Goal: Navigation & Orientation: Find specific page/section

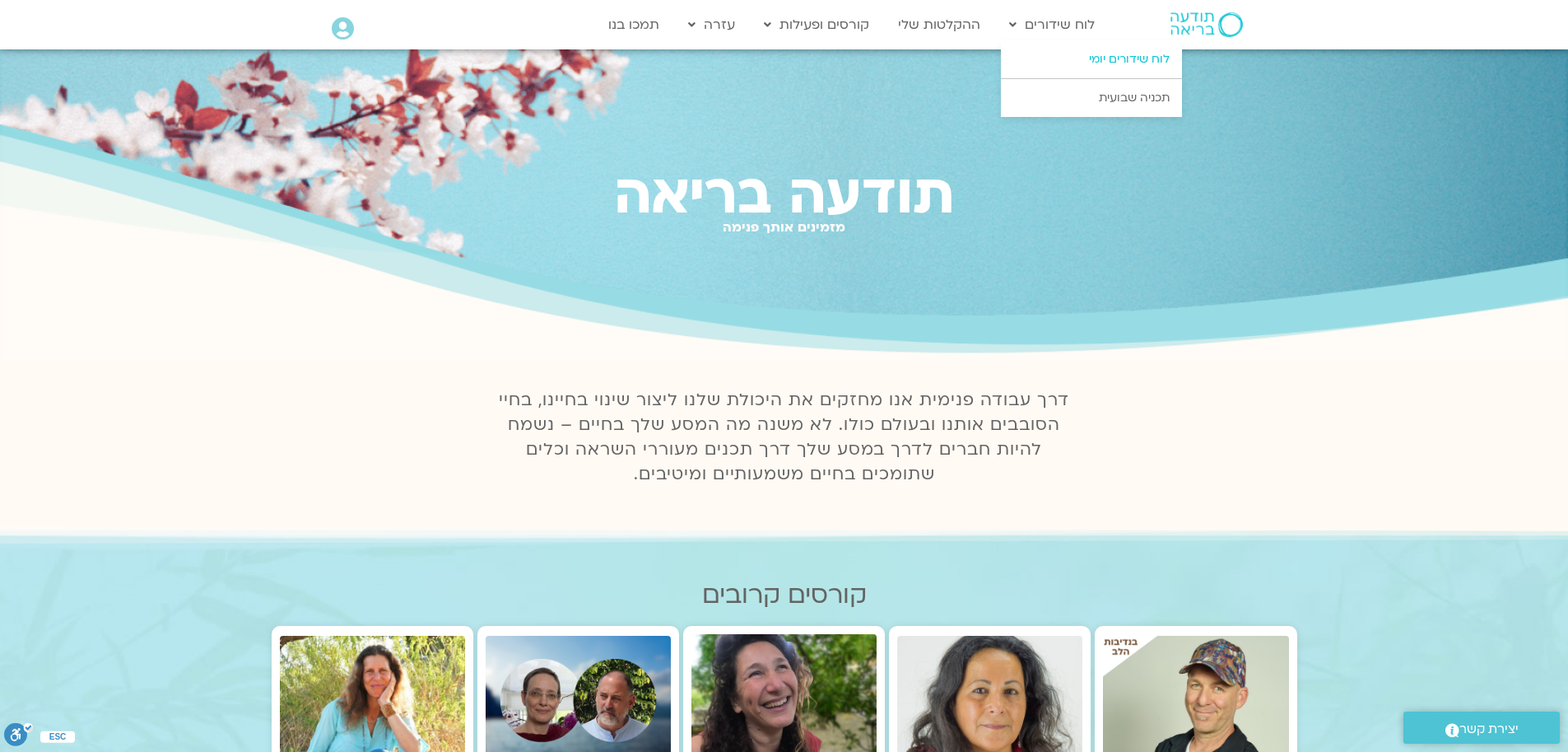
click at [1110, 56] on link "לוח שידורים יומי" at bounding box center [1091, 59] width 181 height 38
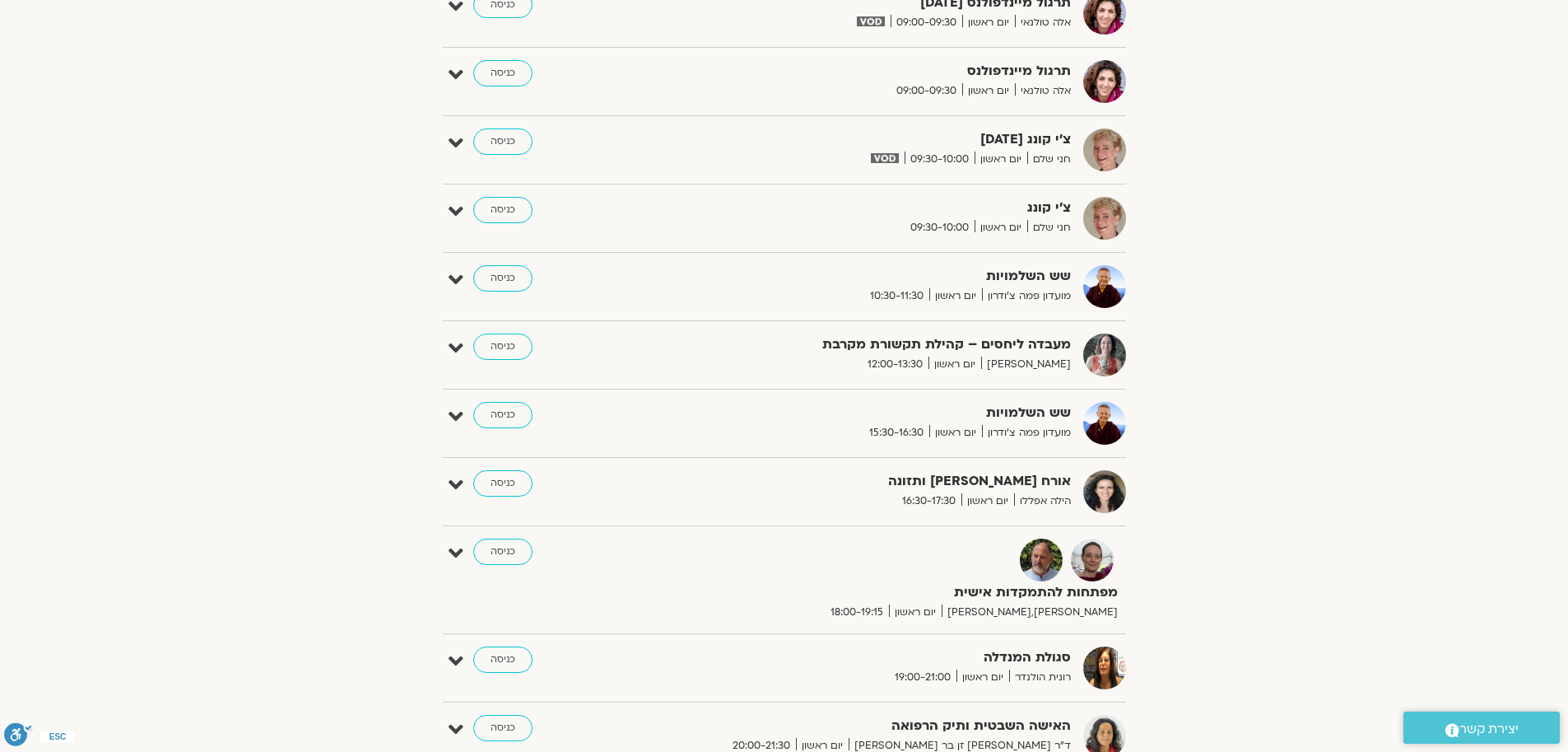
scroll to position [988, 0]
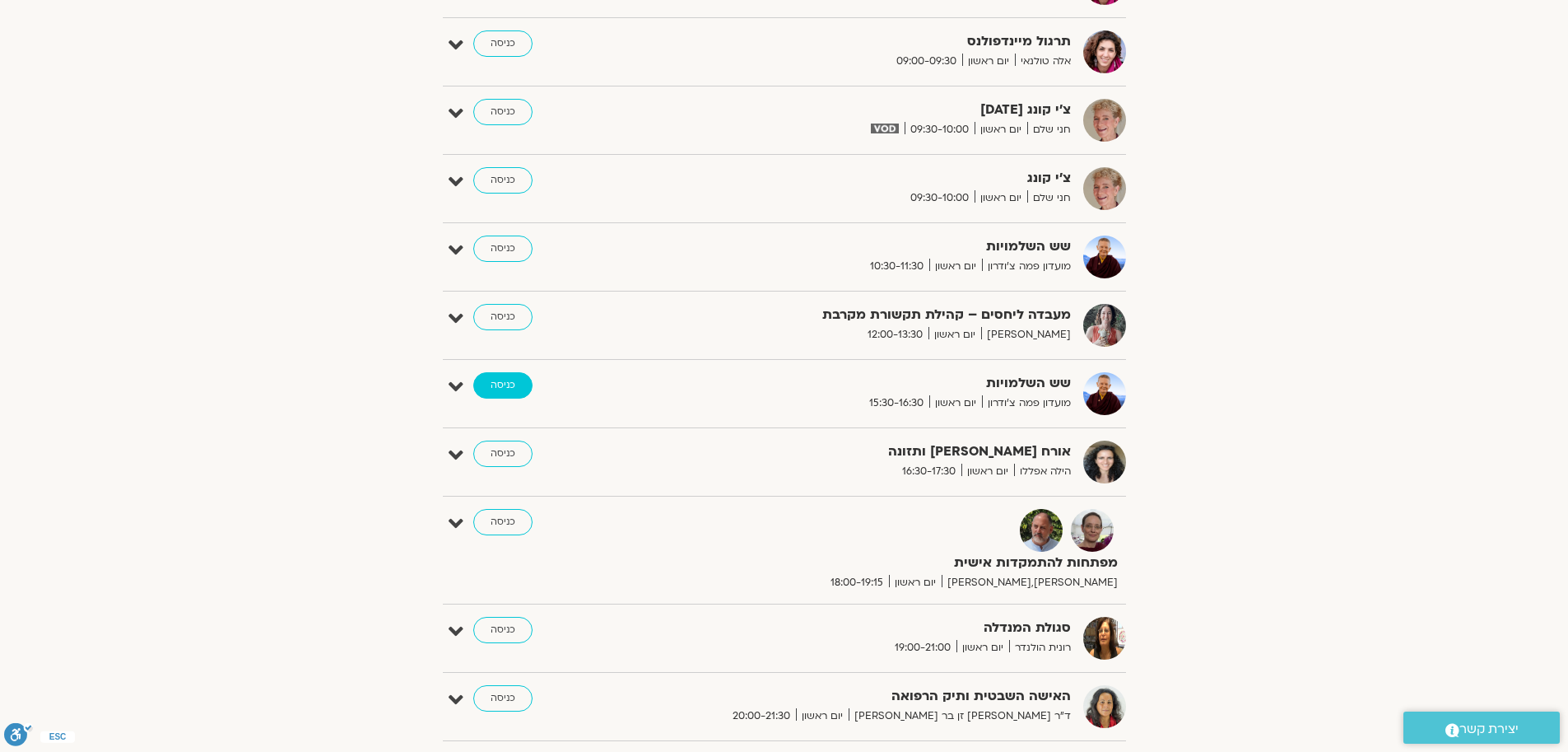
click at [502, 384] on link "כניסה" at bounding box center [503, 385] width 59 height 26
